Goal: Task Accomplishment & Management: Manage account settings

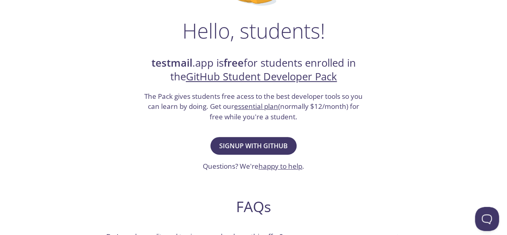
scroll to position [118, 0]
click at [285, 145] on span "Signup with GitHub" at bounding box center [253, 145] width 69 height 11
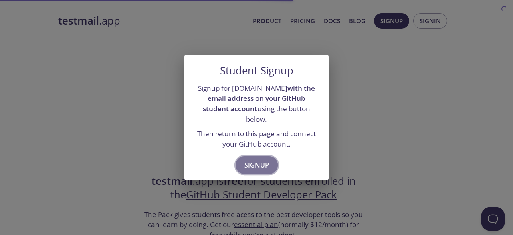
click at [265, 159] on span "Signup" at bounding box center [257, 164] width 24 height 11
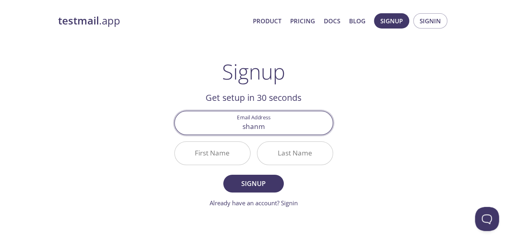
type input "[EMAIL_ADDRESS][DOMAIN_NAME]"
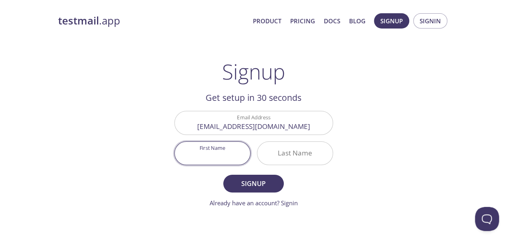
click at [216, 160] on input "First Name" at bounding box center [212, 153] width 75 height 23
type input "Shanmukeswar"
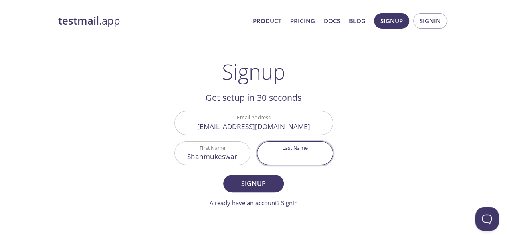
click at [288, 148] on input "Last Name" at bounding box center [295, 153] width 75 height 23
type input "[PERSON_NAME]"
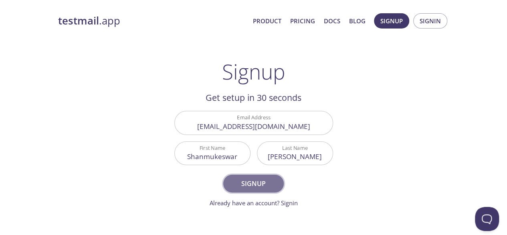
click at [257, 183] on span "Signup" at bounding box center [253, 183] width 43 height 11
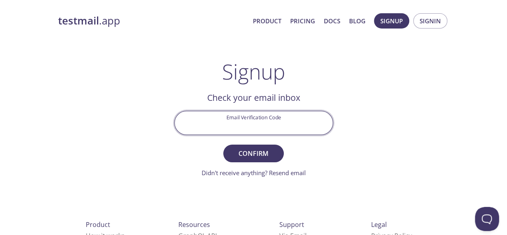
click at [244, 124] on input "Email Verification Code" at bounding box center [254, 122] width 158 height 23
paste input "TY35KWL"
type input "TY35KWL"
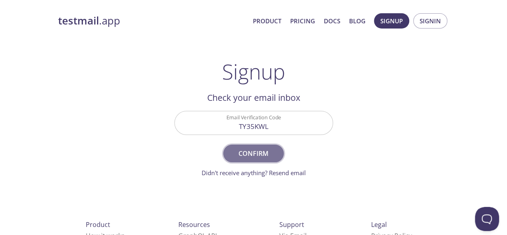
click at [240, 154] on span "Confirm" at bounding box center [253, 153] width 43 height 11
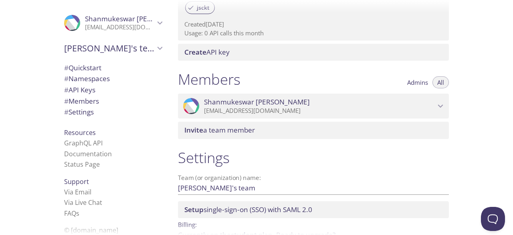
scroll to position [303, 0]
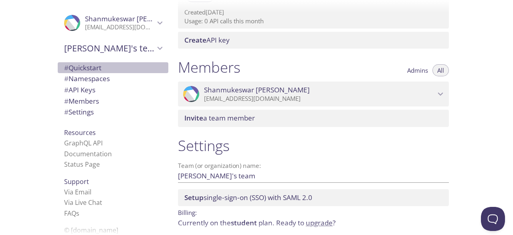
click at [83, 68] on span "# Quickstart" at bounding box center [82, 67] width 37 height 9
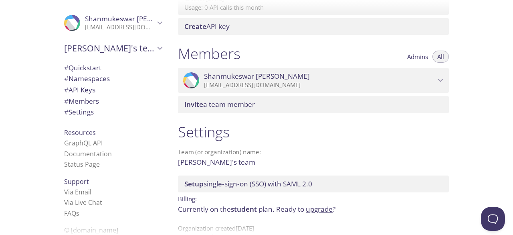
scroll to position [317, 0]
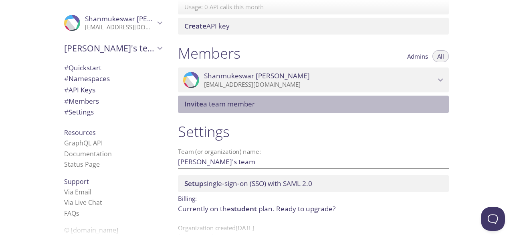
drag, startPoint x: 241, startPoint y: 94, endPoint x: 248, endPoint y: 109, distance: 16.7
click at [248, 109] on div "Invite a team member" at bounding box center [313, 103] width 271 height 17
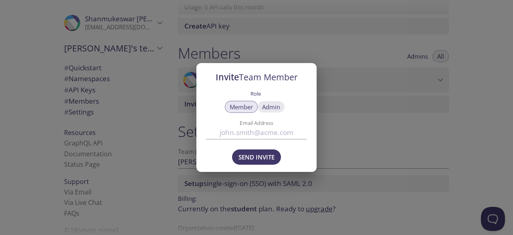
click at [268, 107] on span "Admin" at bounding box center [271, 107] width 18 height 0
click at [262, 130] on input "Email Address" at bounding box center [256, 132] width 101 height 13
type input "gd"
click at [327, 132] on div "Invite Team Member Role Member Admin Email Address gd Send Invite" at bounding box center [256, 117] width 513 height 235
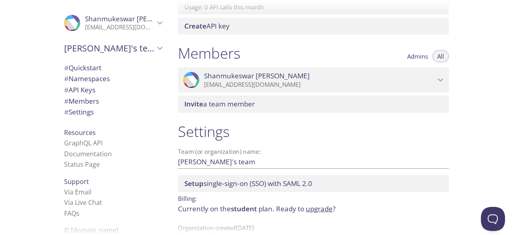
click at [327, 132] on h1 "Settings" at bounding box center [313, 131] width 271 height 18
